Goal: Find specific page/section: Find specific page/section

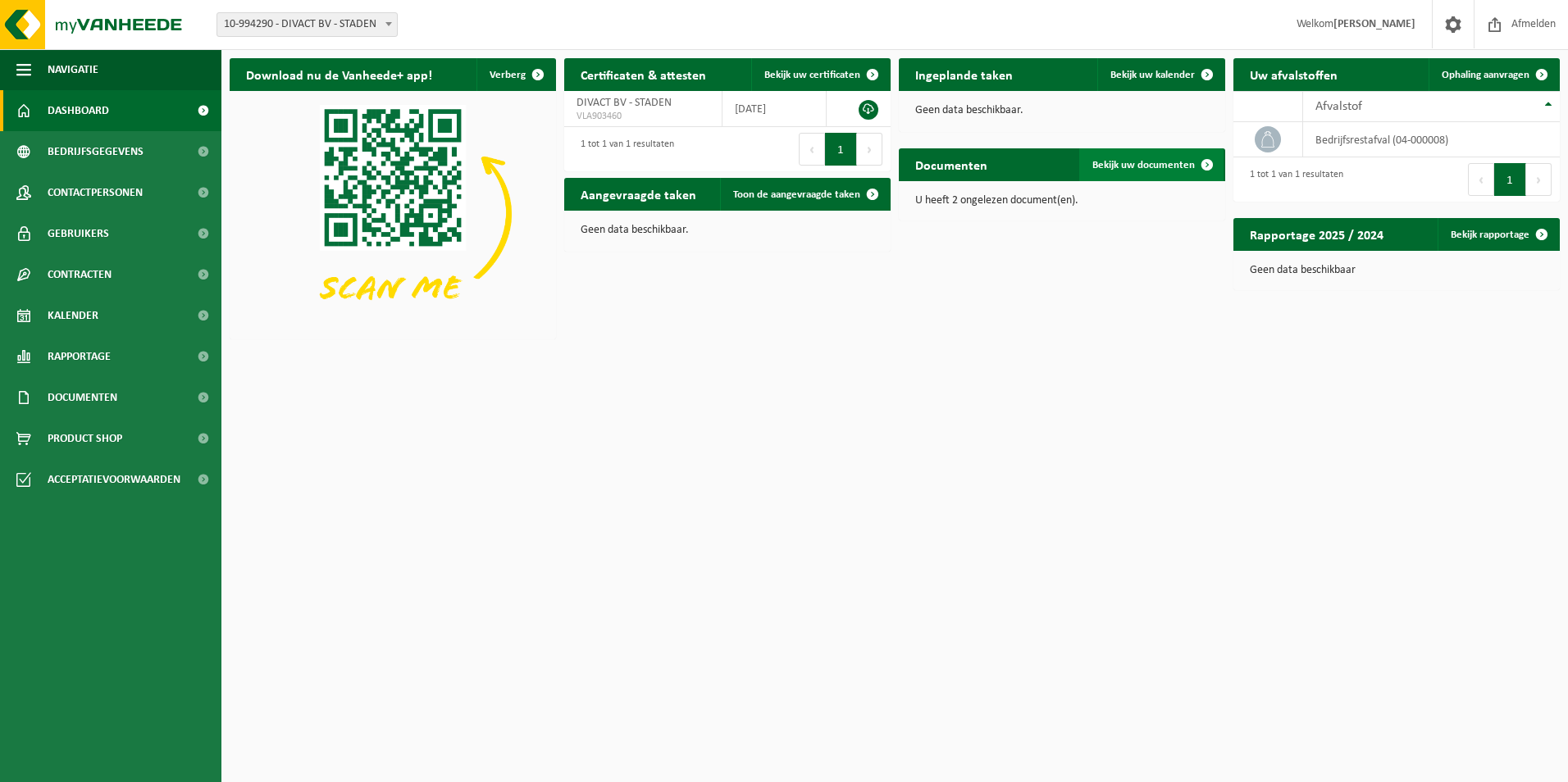
click at [1174, 166] on span "Bekijk uw documenten" at bounding box center [1143, 166] width 102 height 11
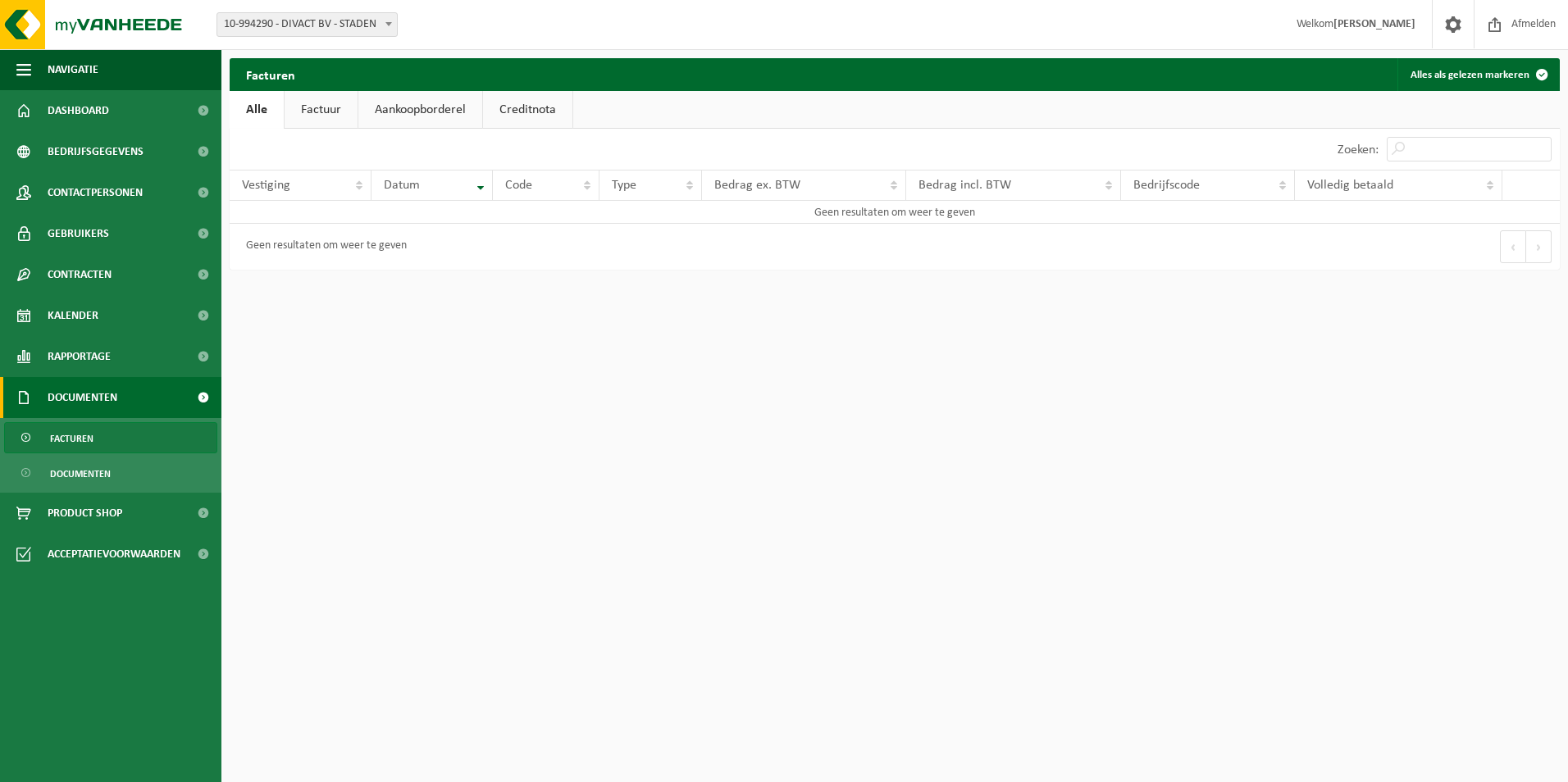
click at [325, 104] on link "Factuur" at bounding box center [321, 110] width 73 height 38
click at [435, 111] on link "Aankoopborderel" at bounding box center [422, 110] width 123 height 38
click at [264, 114] on link "Alle" at bounding box center [256, 110] width 53 height 38
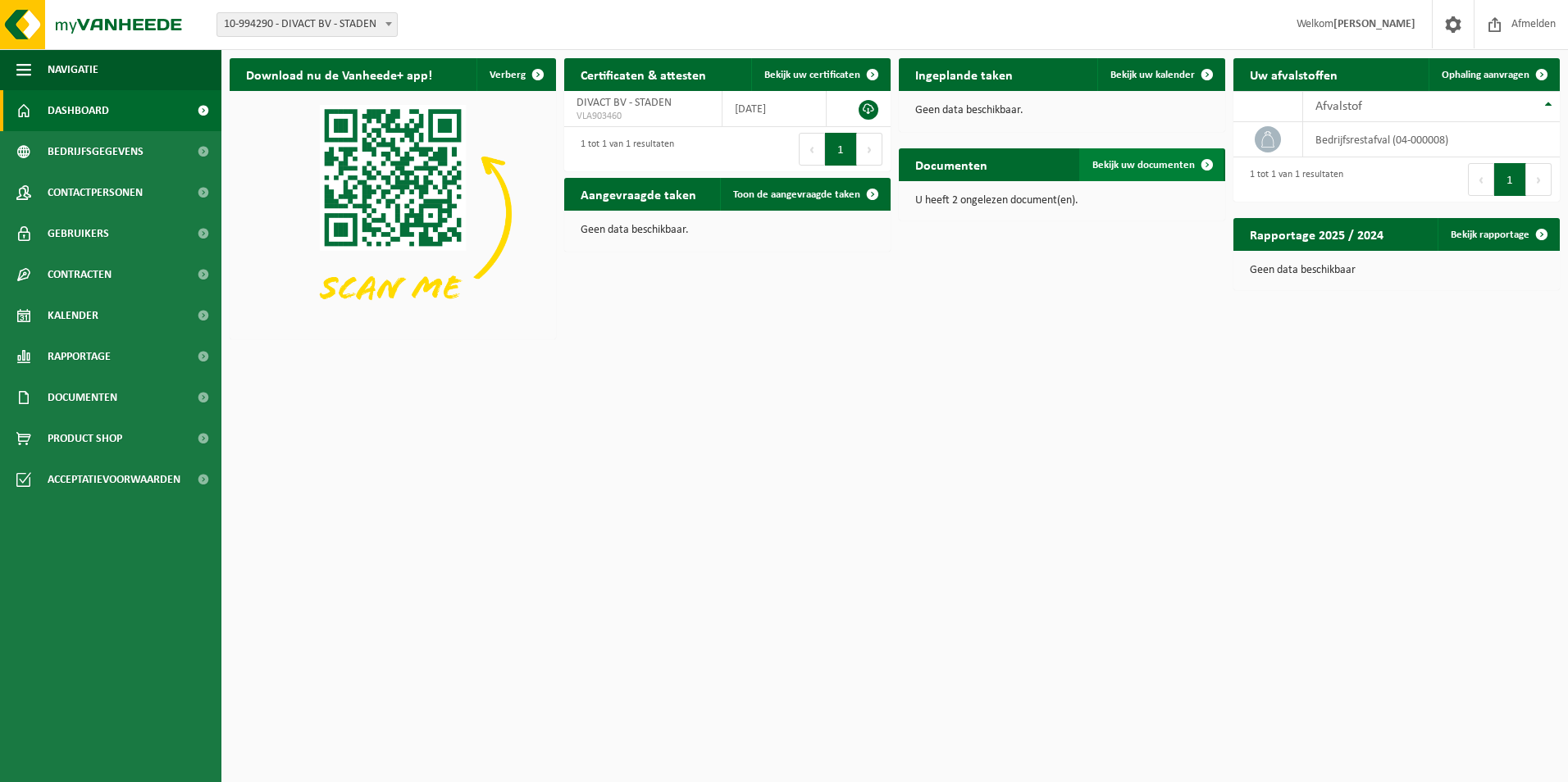
click at [1187, 160] on span "Bekijk uw documenten" at bounding box center [1143, 166] width 102 height 11
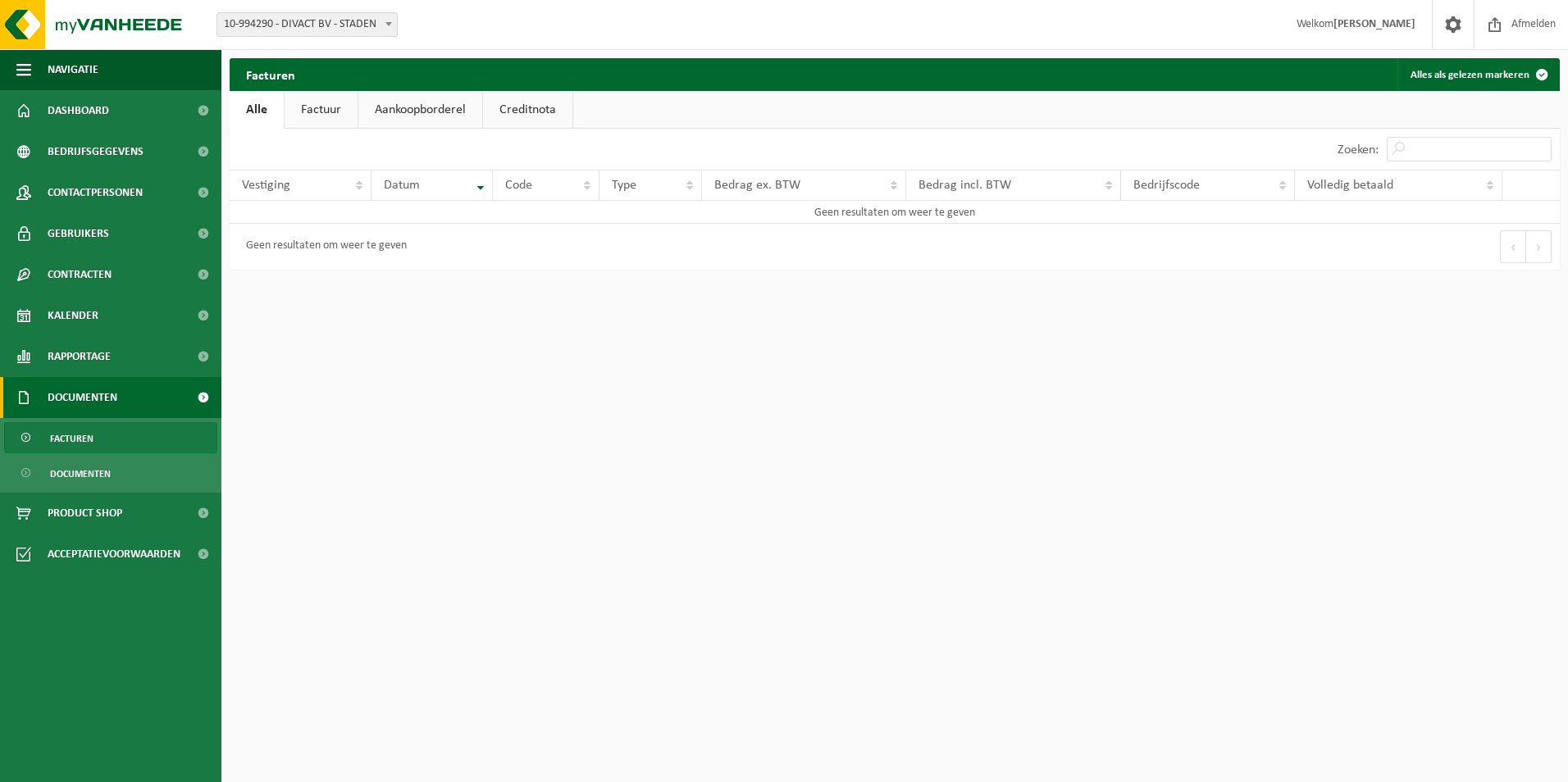
click at [258, 125] on link "Alle" at bounding box center [256, 110] width 54 height 38
click at [258, 188] on span "Vestiging" at bounding box center [266, 185] width 49 height 13
click at [99, 154] on span "Bedrijfsgegevens" at bounding box center [96, 151] width 96 height 41
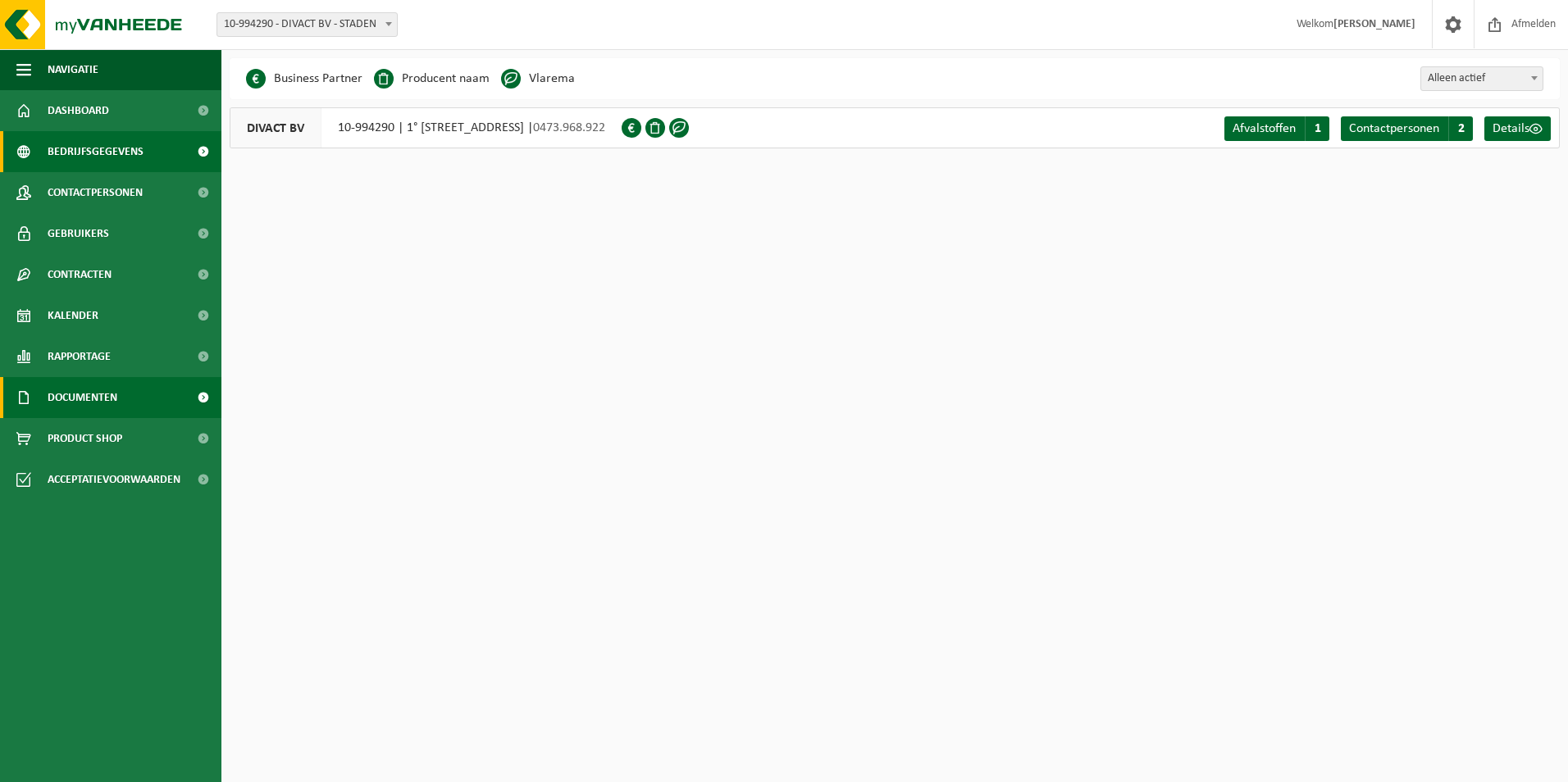
click at [72, 396] on span "Documenten" at bounding box center [83, 398] width 70 height 41
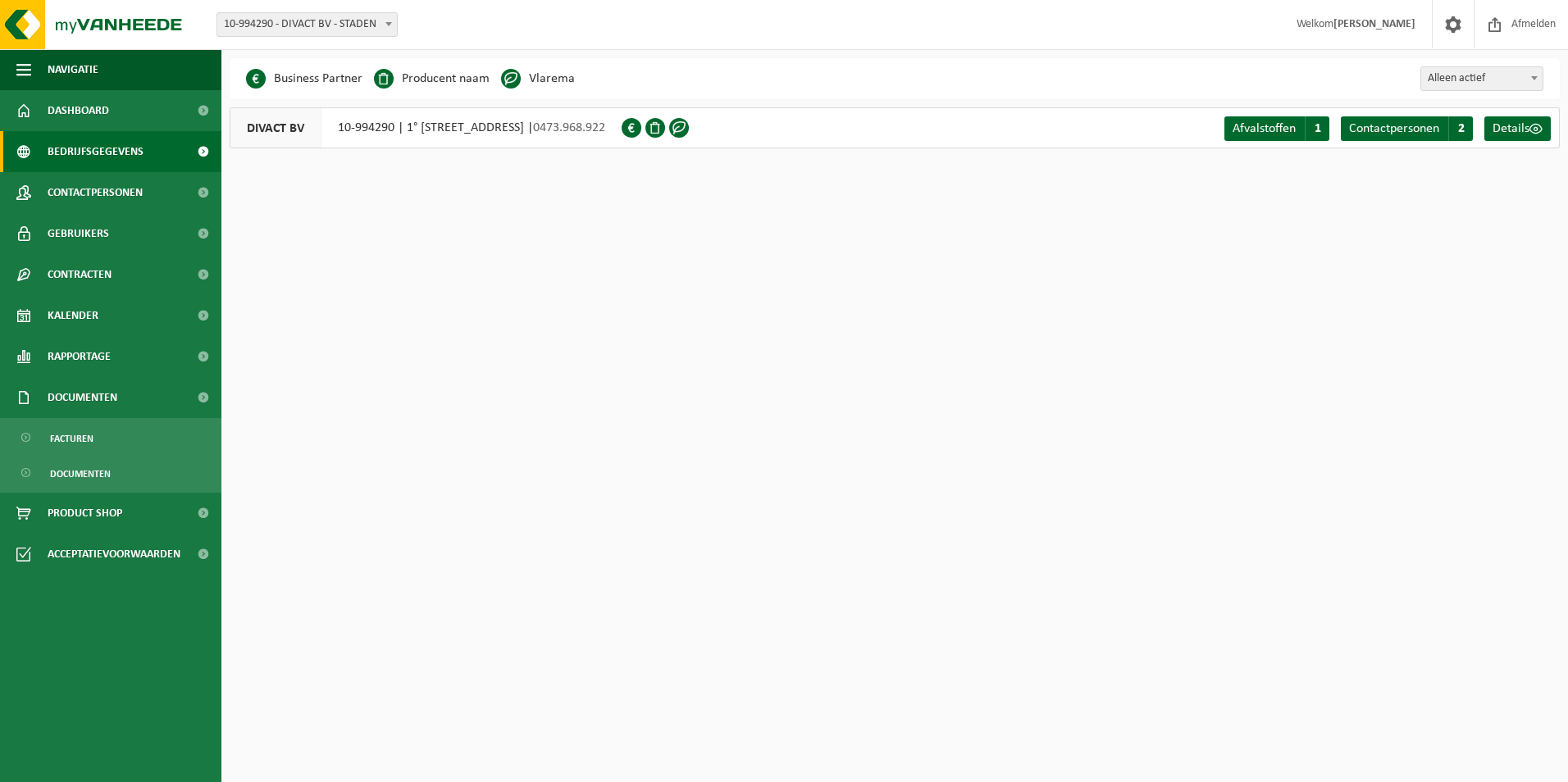
click at [292, 129] on span "DIVACT BV" at bounding box center [275, 128] width 91 height 40
click at [452, 128] on div "DIVACT BV 10-994290 | 1° JAGERSSTRAAT 5, 8840 STADEN | 0473.968.922" at bounding box center [426, 128] width 392 height 41
click at [641, 125] on span at bounding box center [631, 127] width 19 height 19
click at [1261, 131] on span "Afvalstoffen" at bounding box center [1264, 129] width 64 height 13
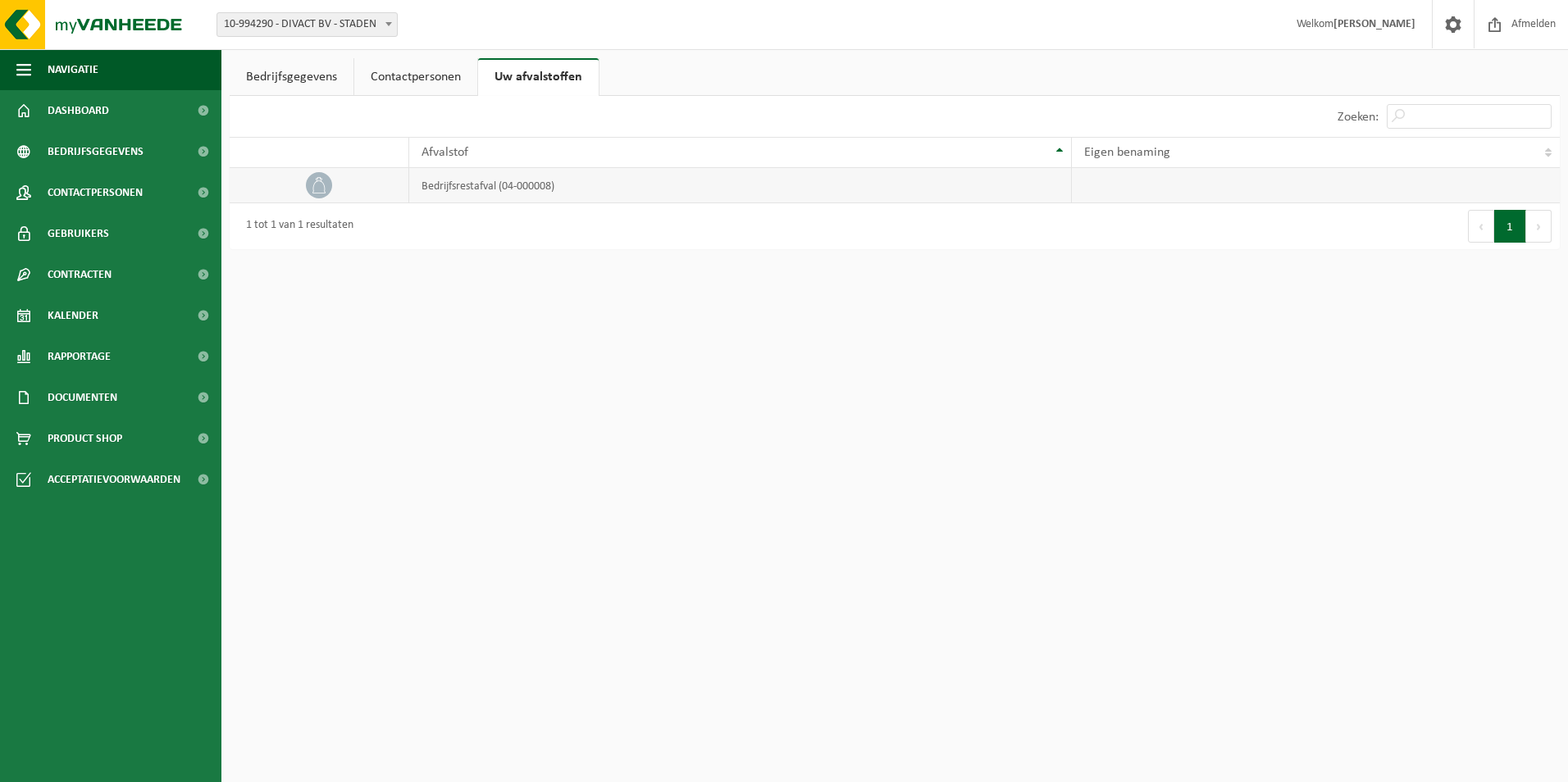
click at [445, 190] on td "bedrijfsrestafval (04-000008)" at bounding box center [740, 186] width 662 height 35
